Goal: Information Seeking & Learning: Learn about a topic

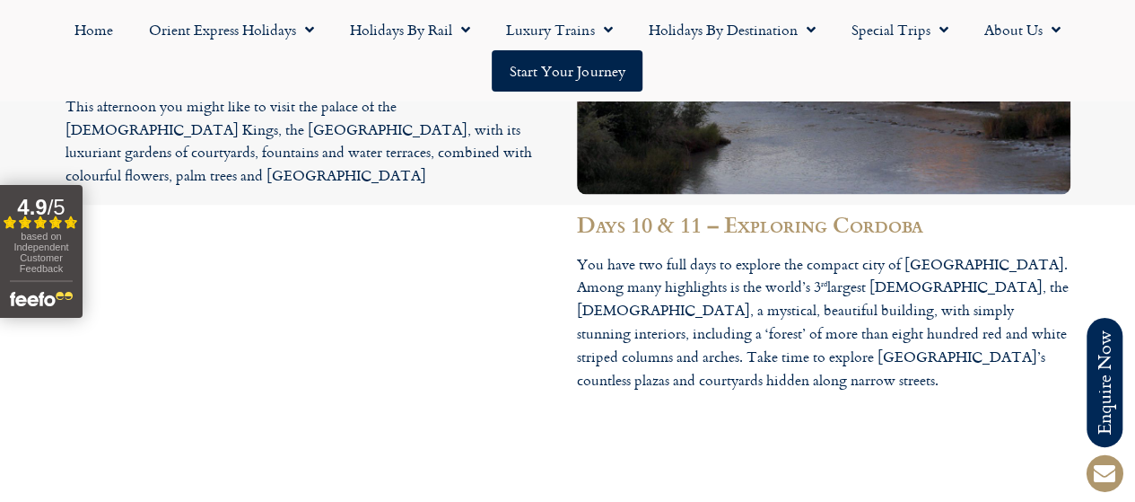
scroll to position [4757, 0]
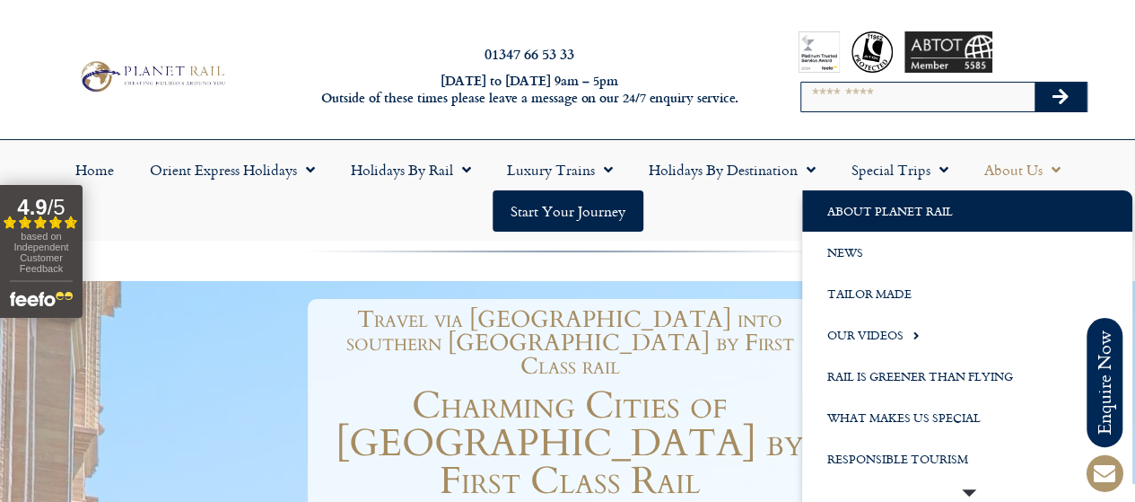
click at [914, 212] on link "About Planet Rail" at bounding box center [967, 210] width 330 height 41
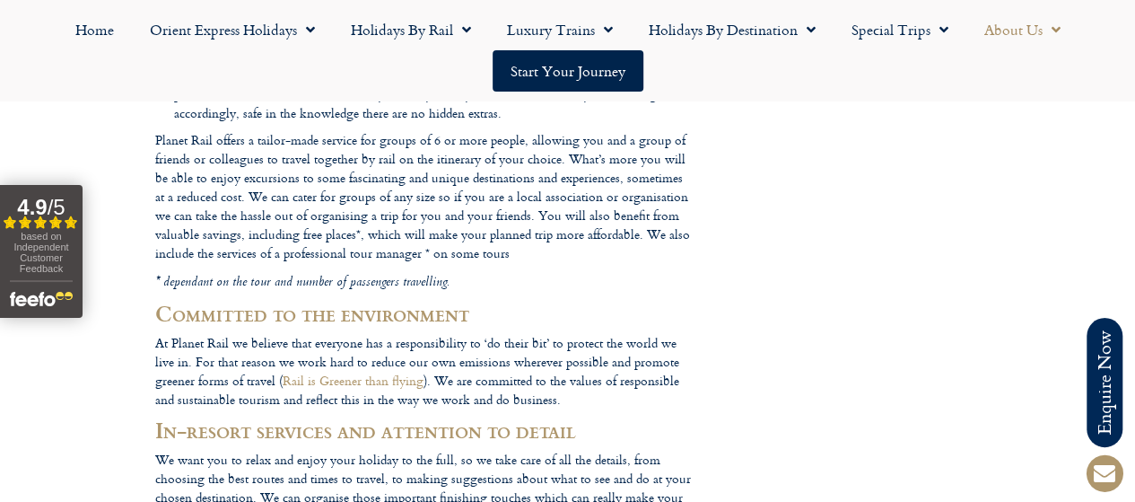
scroll to position [1616, 0]
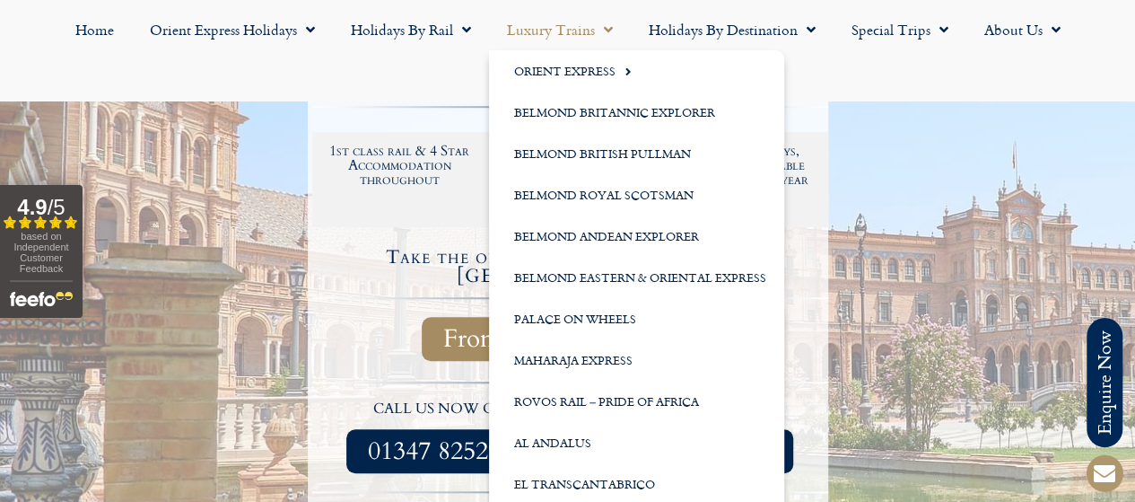
scroll to position [628, 0]
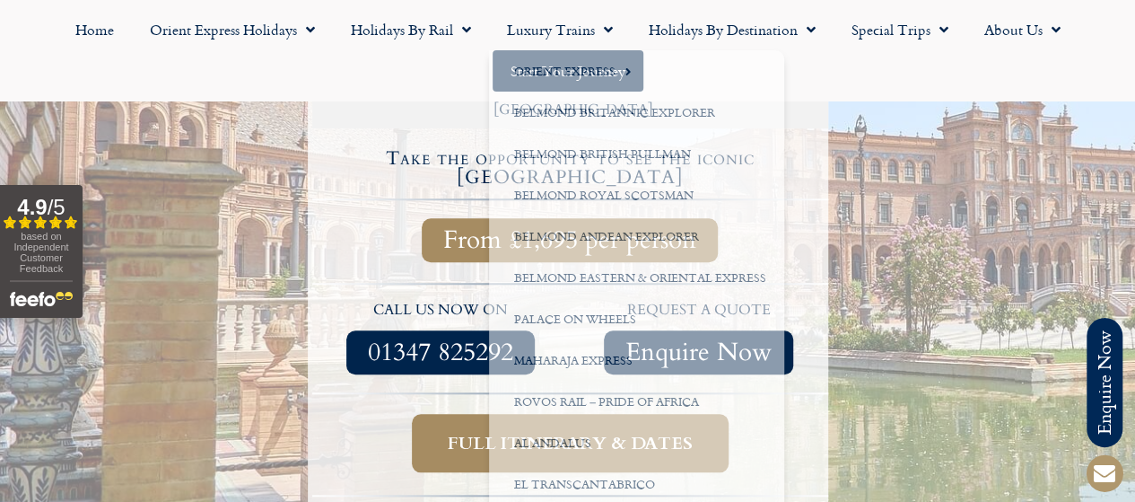
click at [892, 288] on div at bounding box center [567, 124] width 1135 height 943
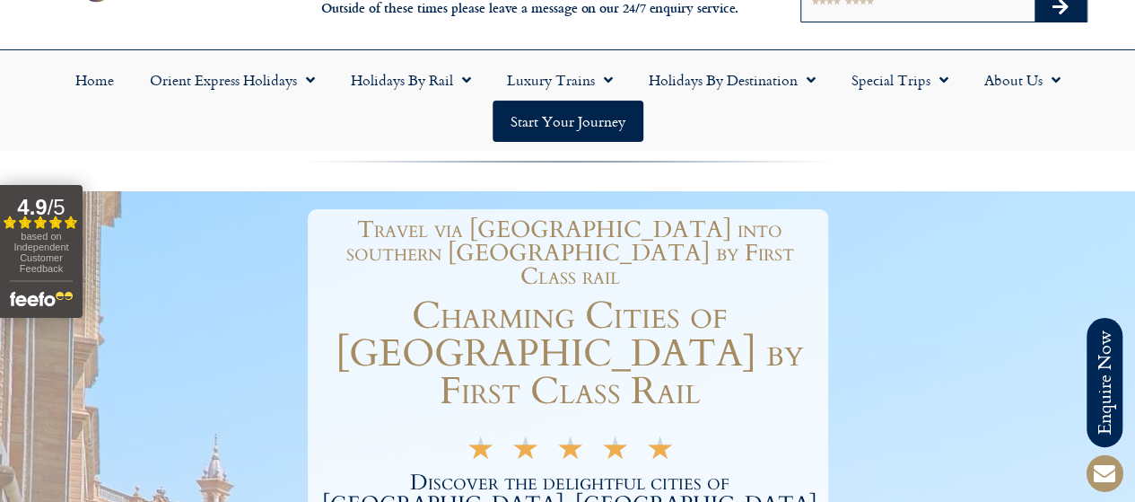
scroll to position [0, 0]
